Goal: Task Accomplishment & Management: Manage account settings

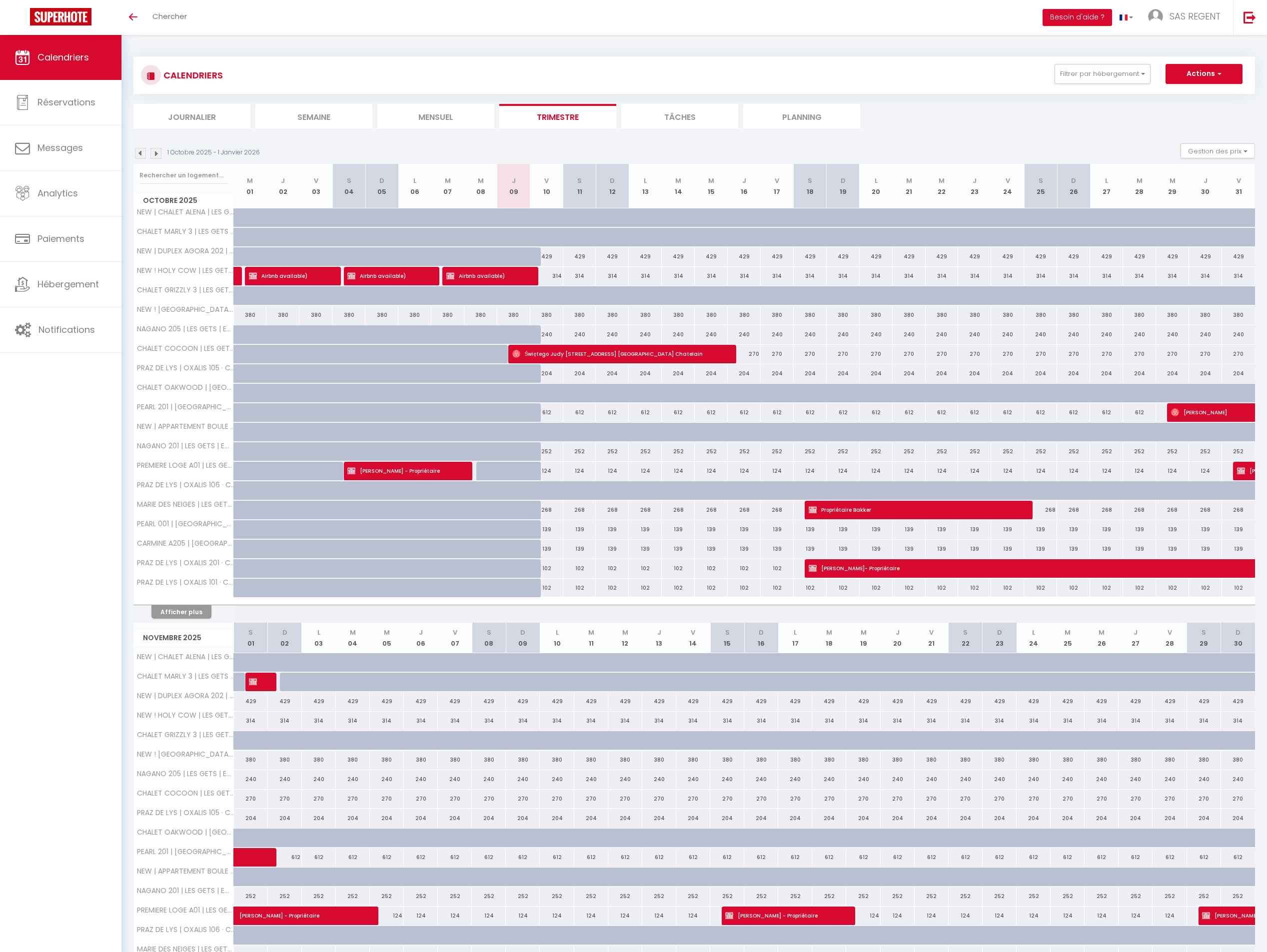
click at [153, 150] on img at bounding box center [155, 153] width 11 height 11
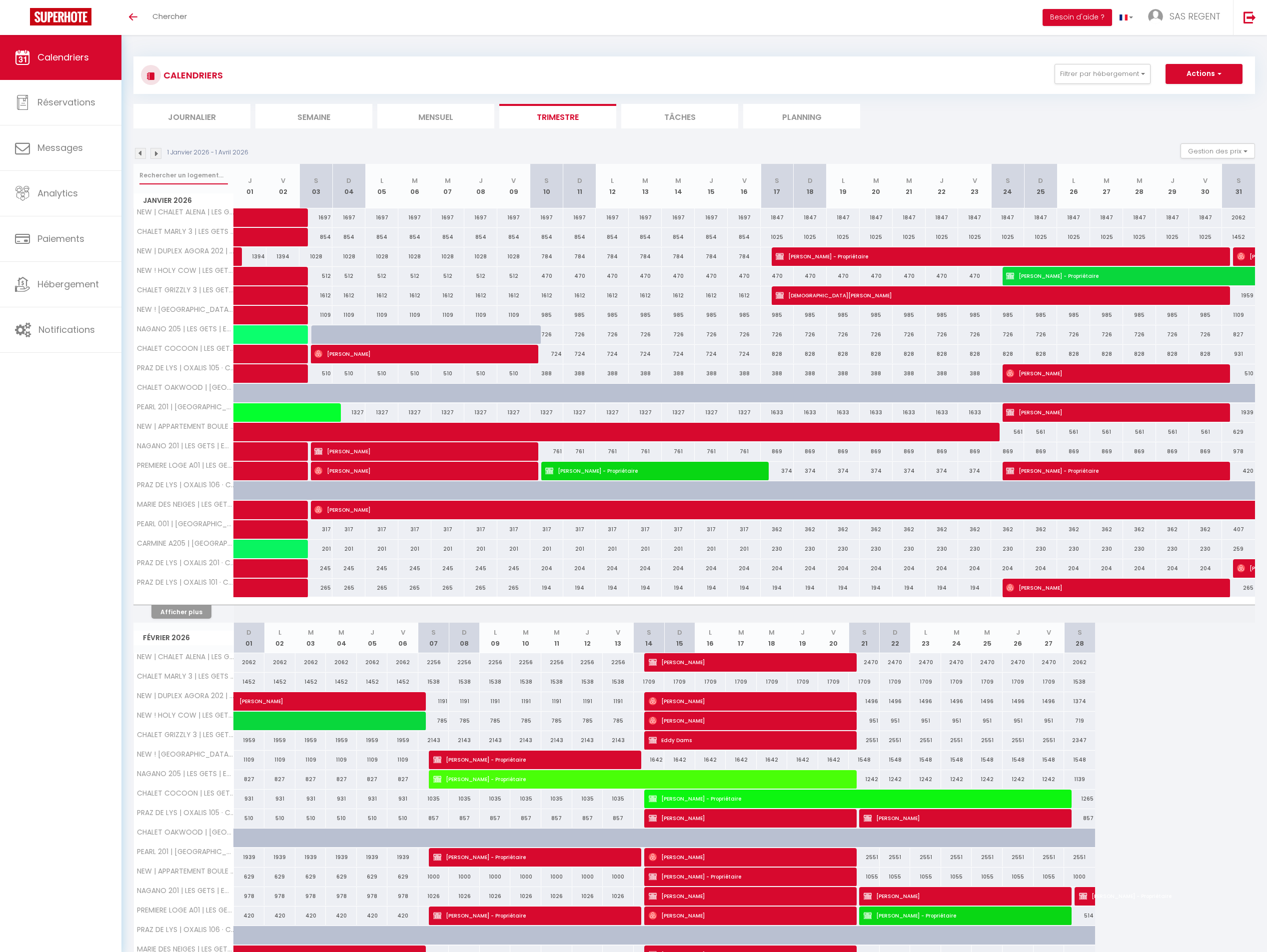
click at [172, 172] on input "text" at bounding box center [183, 175] width 88 height 18
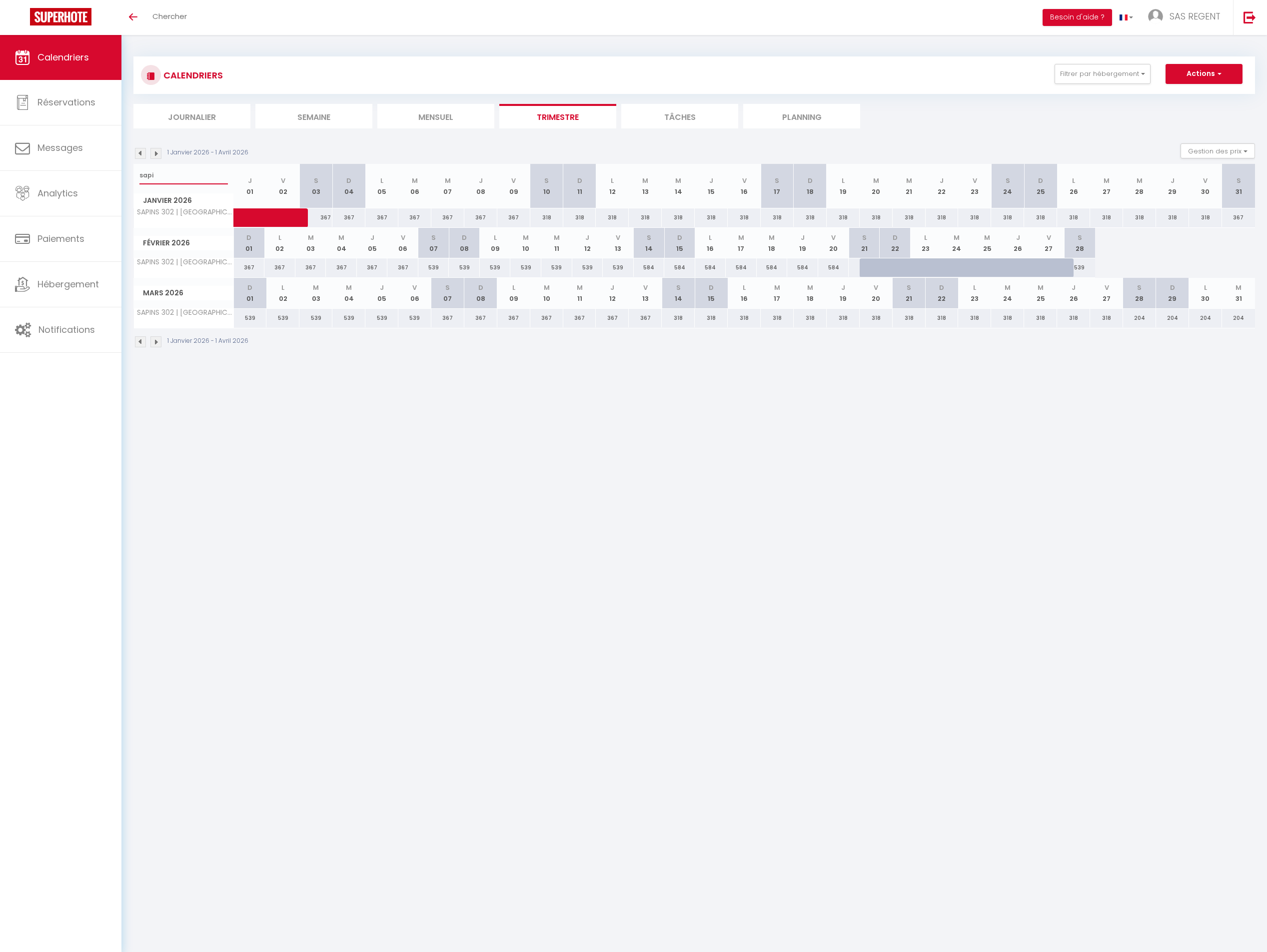
type input "sapi"
click at [864, 265] on div at bounding box center [875, 268] width 31 height 19
type input "584"
type input "[DATE]"
type input "Dim 22 Février 2026"
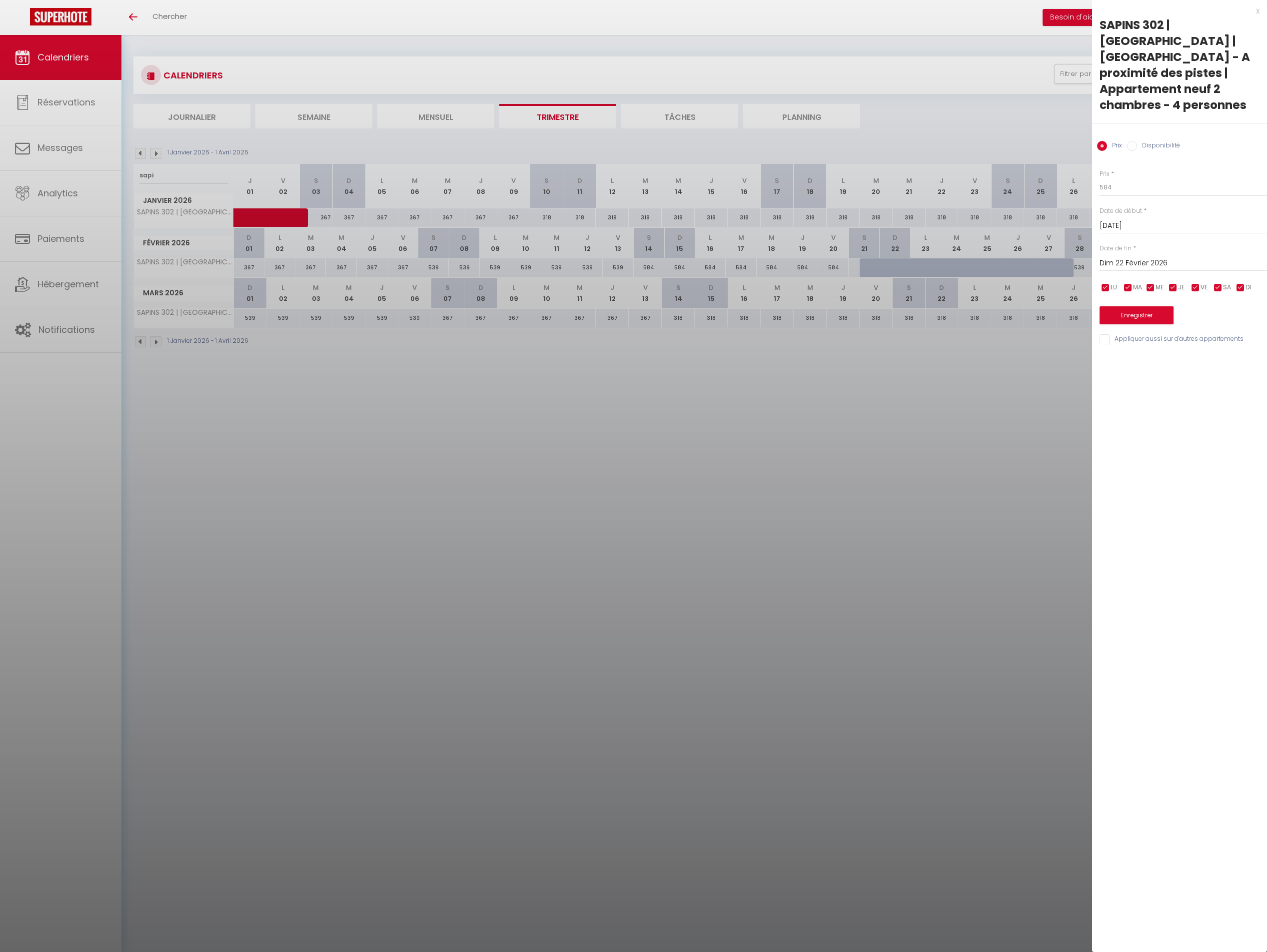
click at [1158, 141] on label "Disponibilité" at bounding box center [1158, 146] width 43 height 11
click at [1137, 141] on input "Disponibilité" at bounding box center [1132, 146] width 10 height 10
radio input "true"
radio input "false"
click at [1157, 258] on input "Dim 22 Février 2026" at bounding box center [1182, 264] width 167 height 13
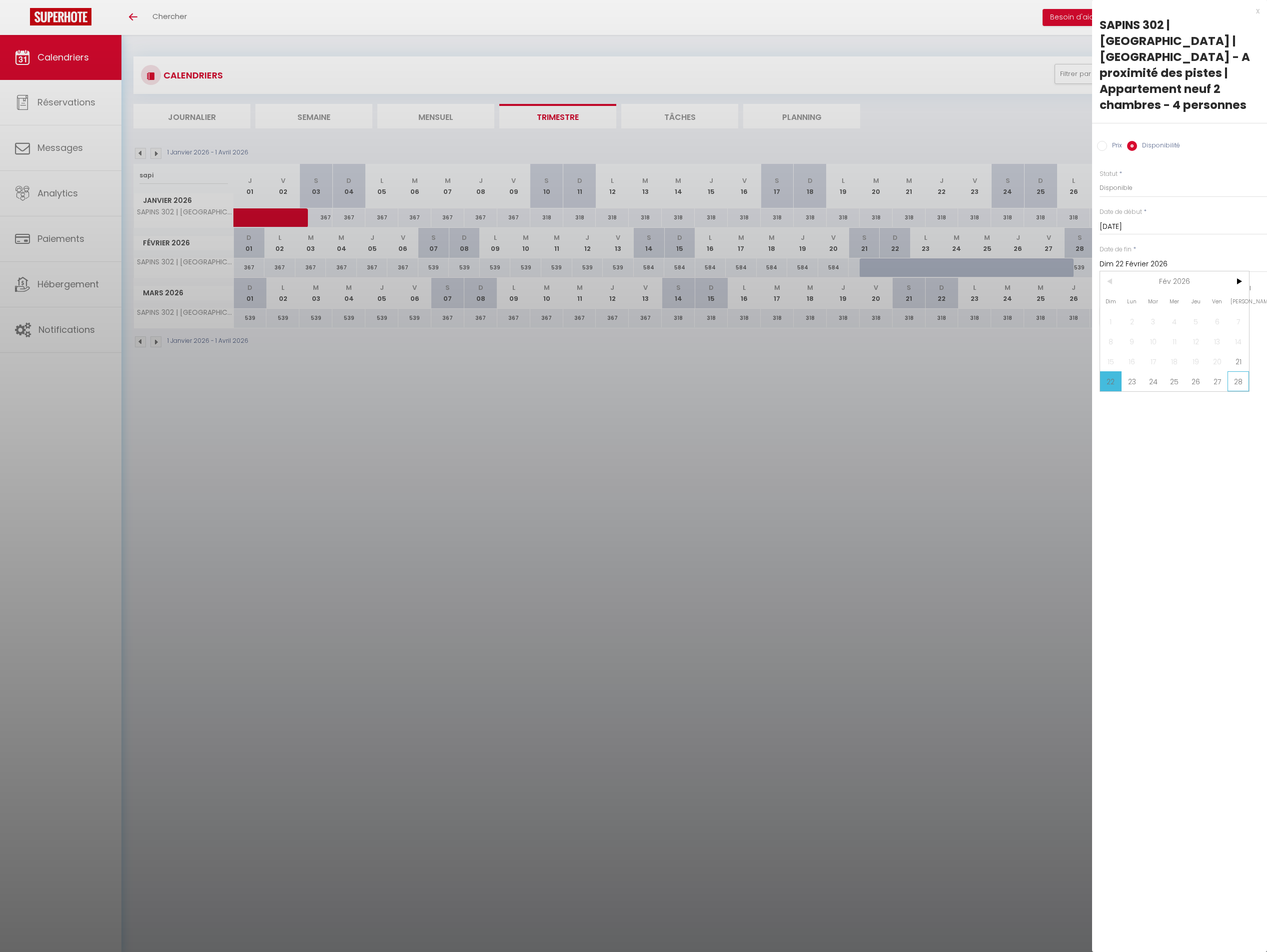
click at [1230, 371] on span "28" at bounding box center [1237, 381] width 21 height 20
type input "[DATE]"
click at [1150, 307] on button "Enregistrer" at bounding box center [1136, 315] width 74 height 18
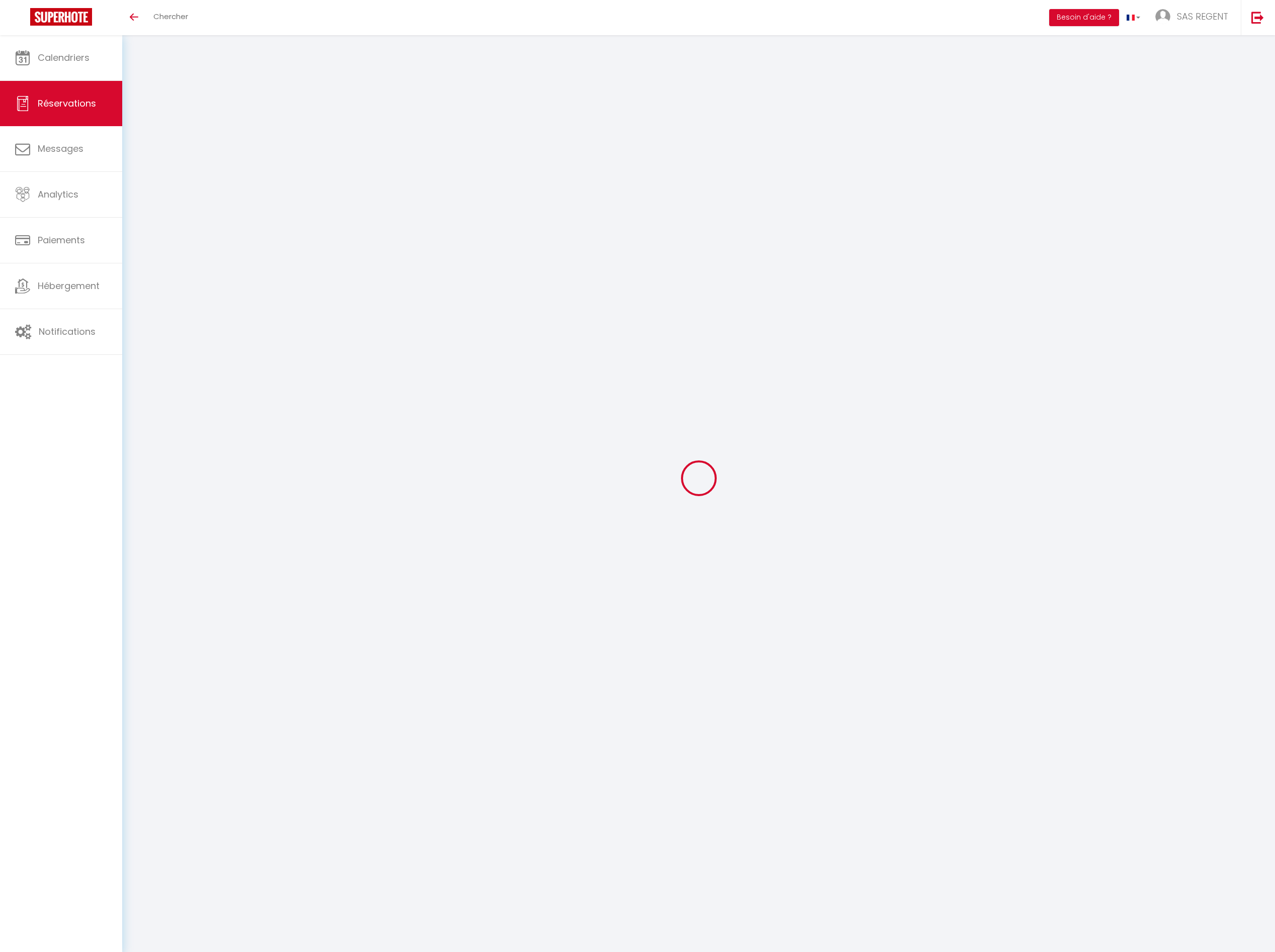
select select "cleaning"
select select "taxes"
select select
checkbox input "false"
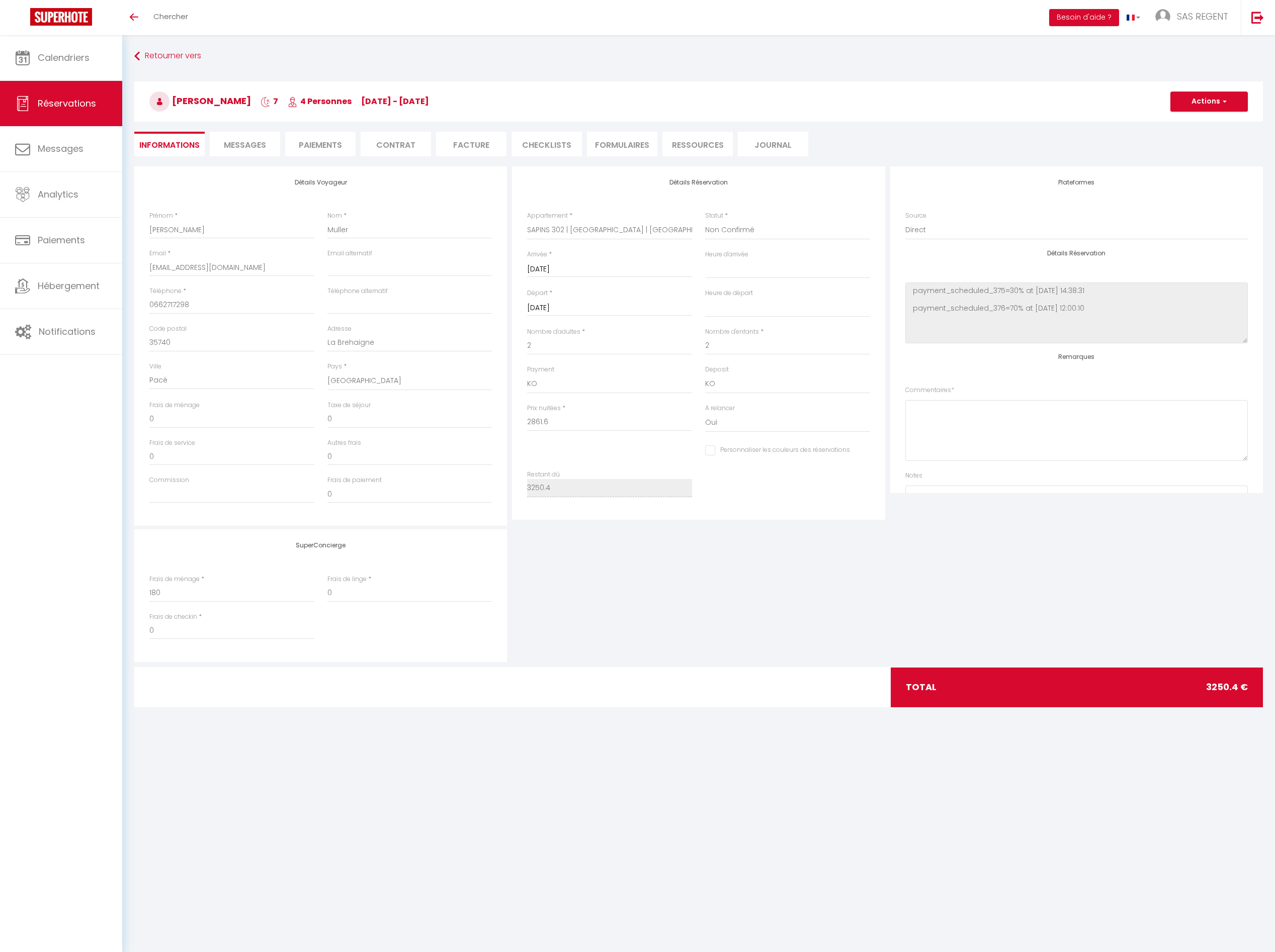
select select
checkbox input "false"
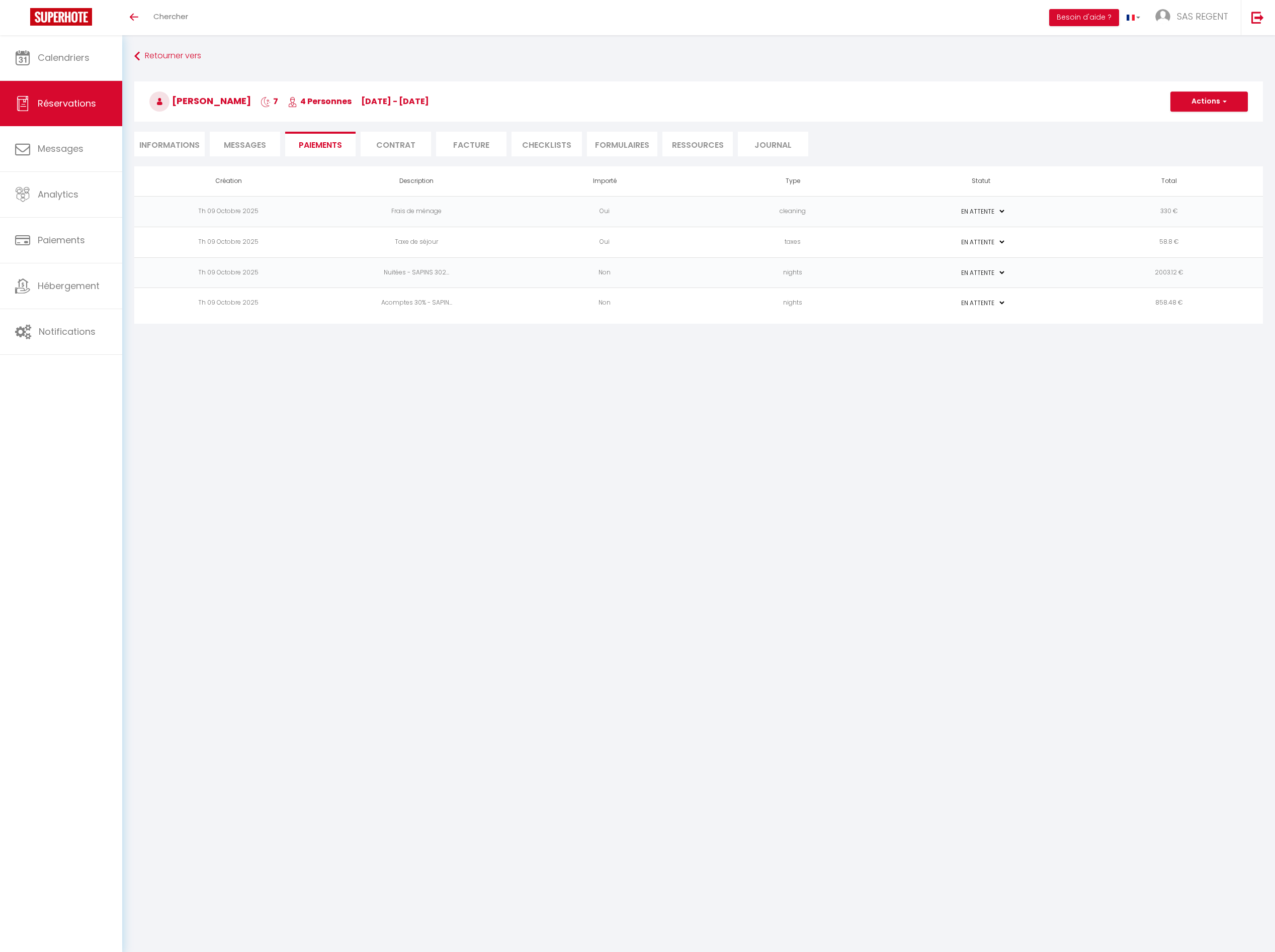
click at [469, 148] on li "Facture" at bounding box center [471, 143] width 71 height 25
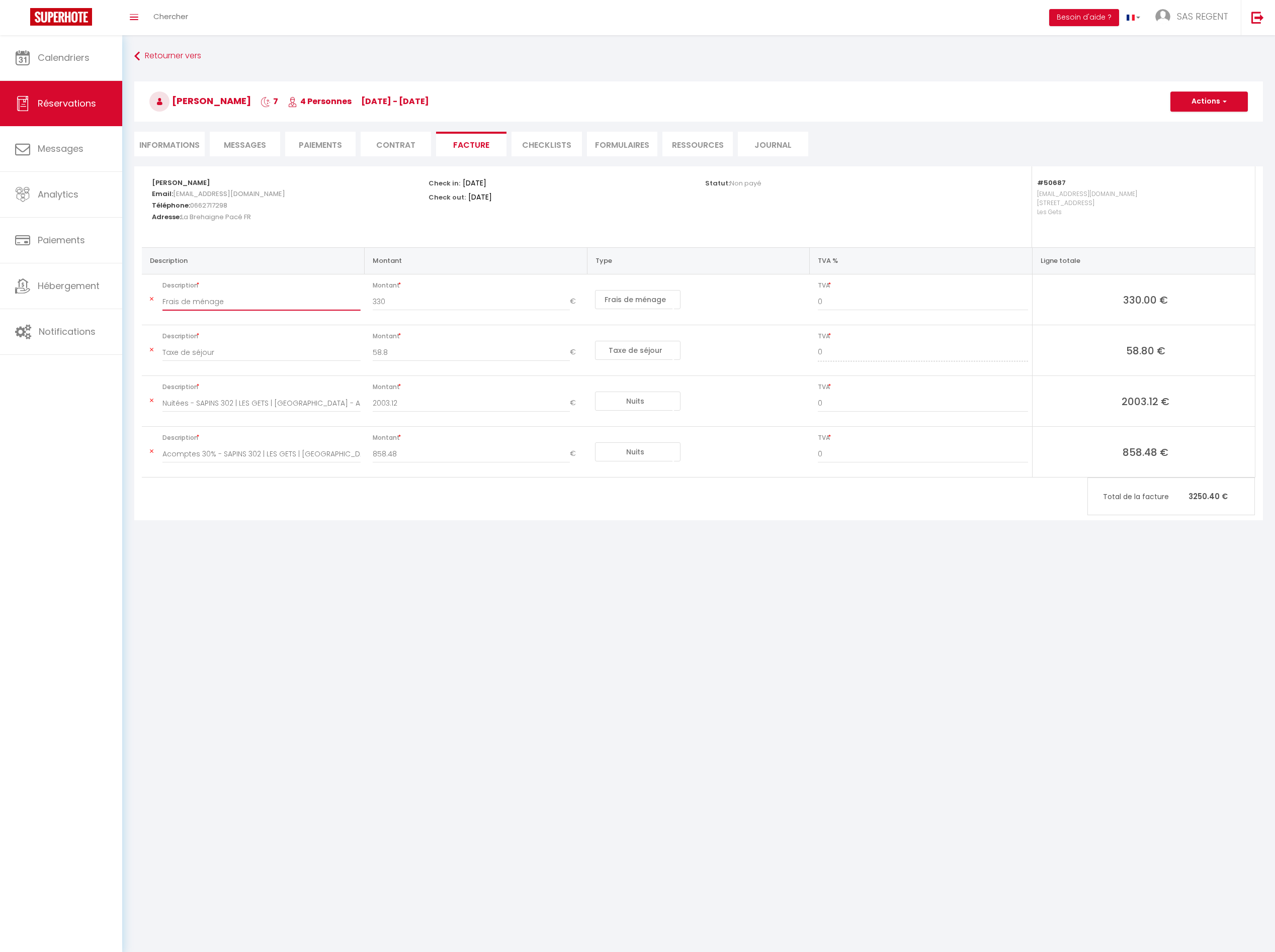
click at [274, 300] on input "Frais de ménage" at bounding box center [261, 301] width 198 height 18
type input "Frais de ménage + Linge de maison"
click at [1204, 102] on button "Actions" at bounding box center [1208, 102] width 78 height 20
click at [1193, 122] on link "Enregistrer" at bounding box center [1201, 123] width 84 height 13
click at [228, 142] on span "Messages" at bounding box center [245, 145] width 43 height 12
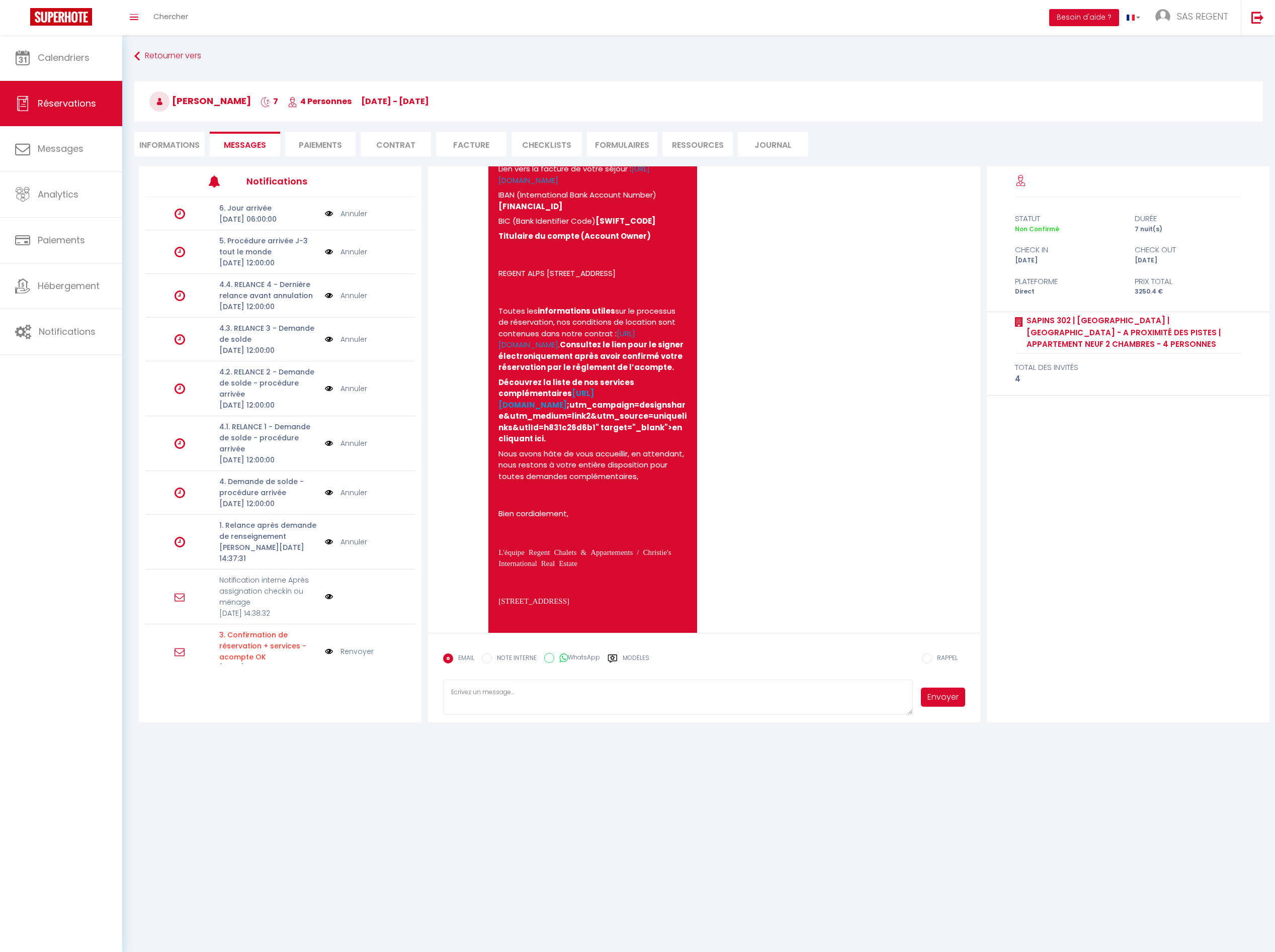
scroll to position [611, 0]
click at [560, 189] on link "https://superhote.com/applink/invoice/r3mNAllozi" at bounding box center [573, 177] width 151 height 22
